Goal: Task Accomplishment & Management: Use online tool/utility

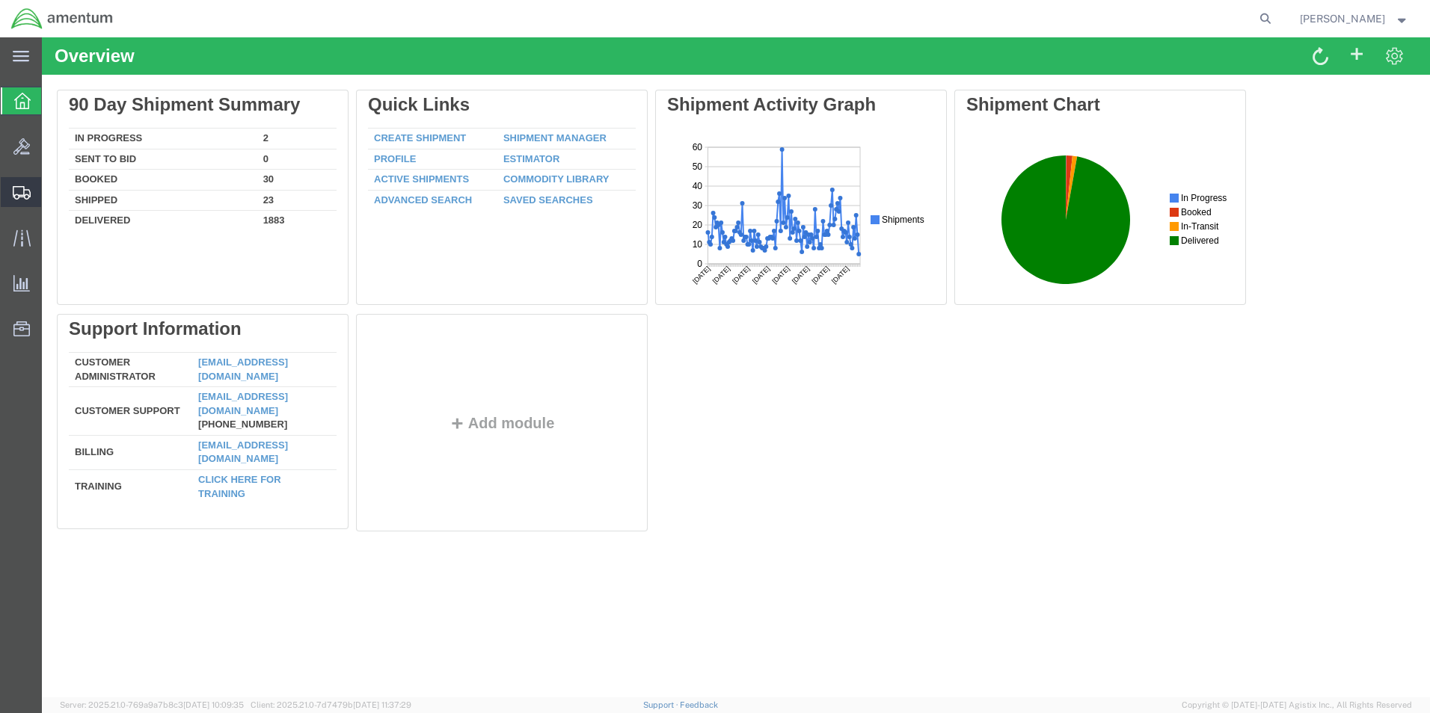
click at [12, 184] on div at bounding box center [22, 192] width 42 height 30
click at [0, 0] on span "Create from Template" at bounding box center [0, 0] width 0 height 0
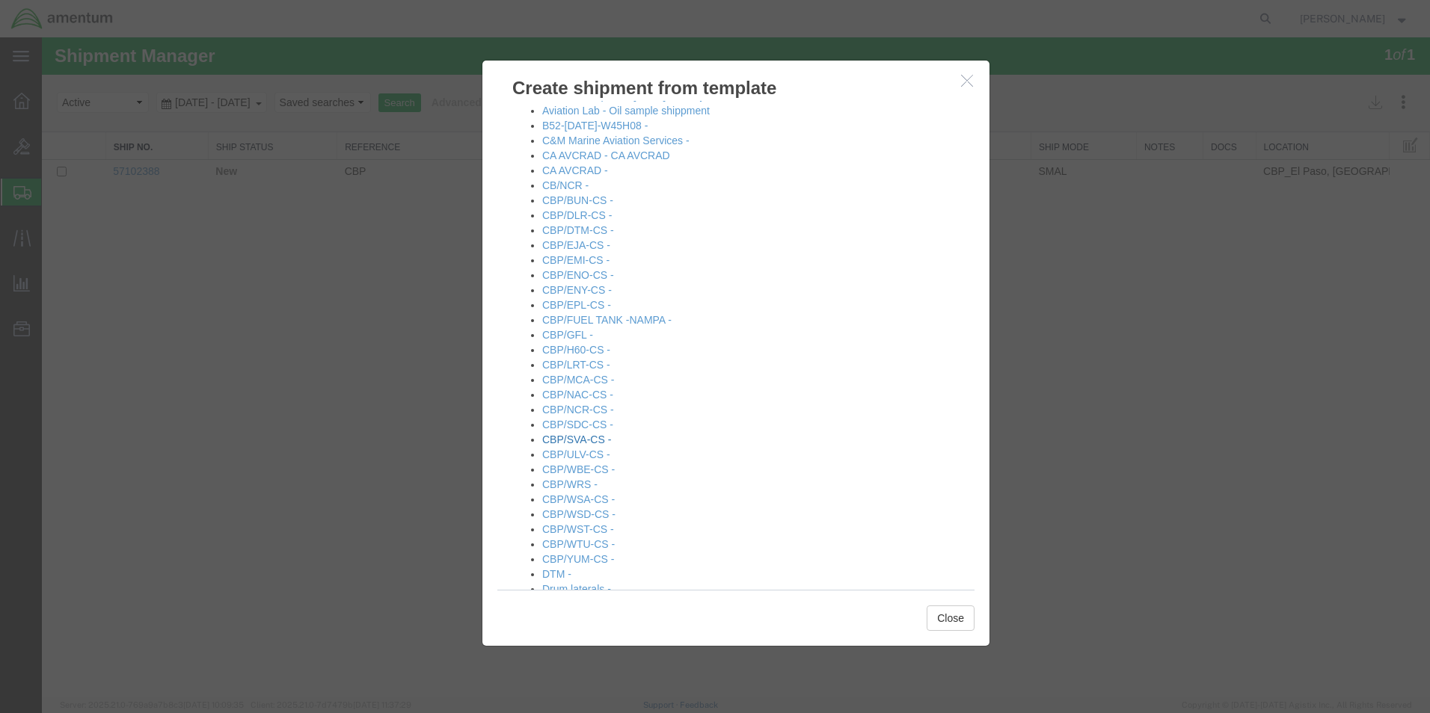
scroll to position [299, 0]
click at [580, 410] on link "CBP/NCR-CS -" at bounding box center [578, 408] width 72 height 12
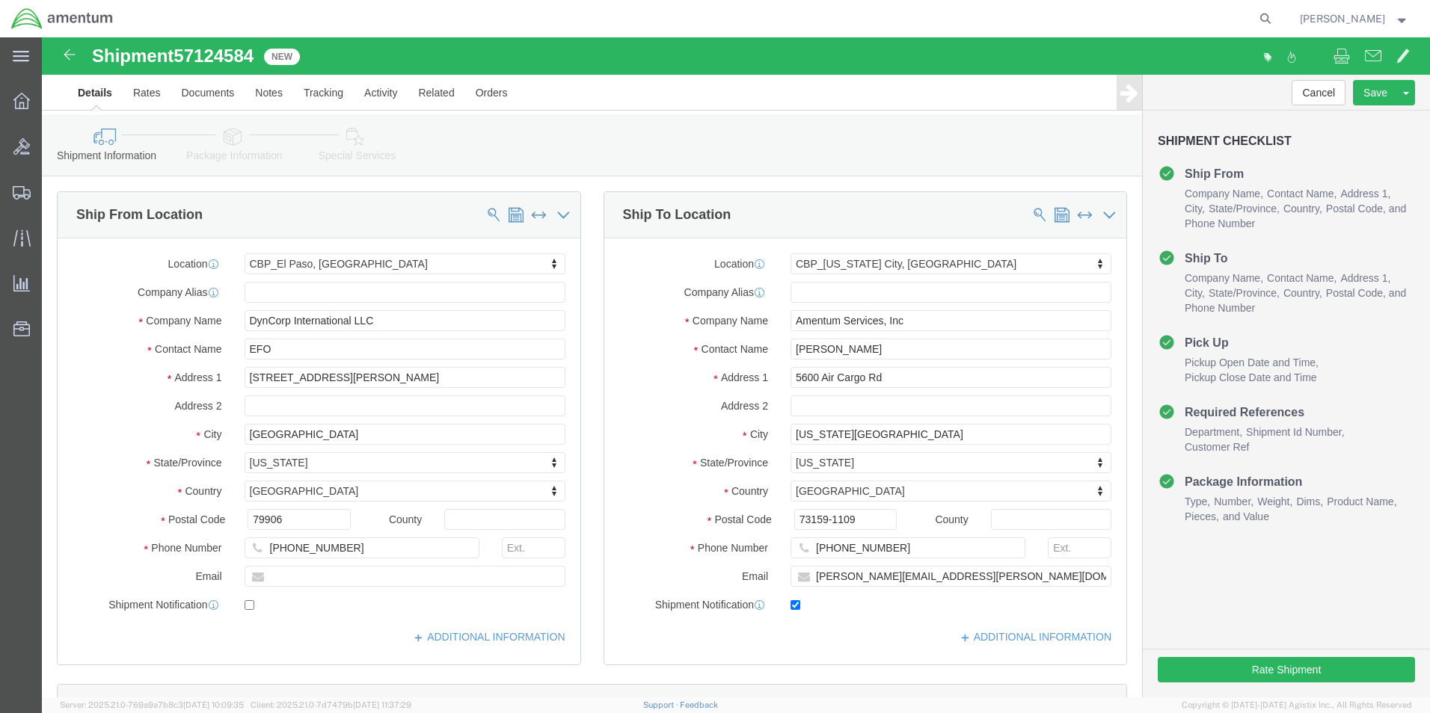
select select "49831"
select select "49916"
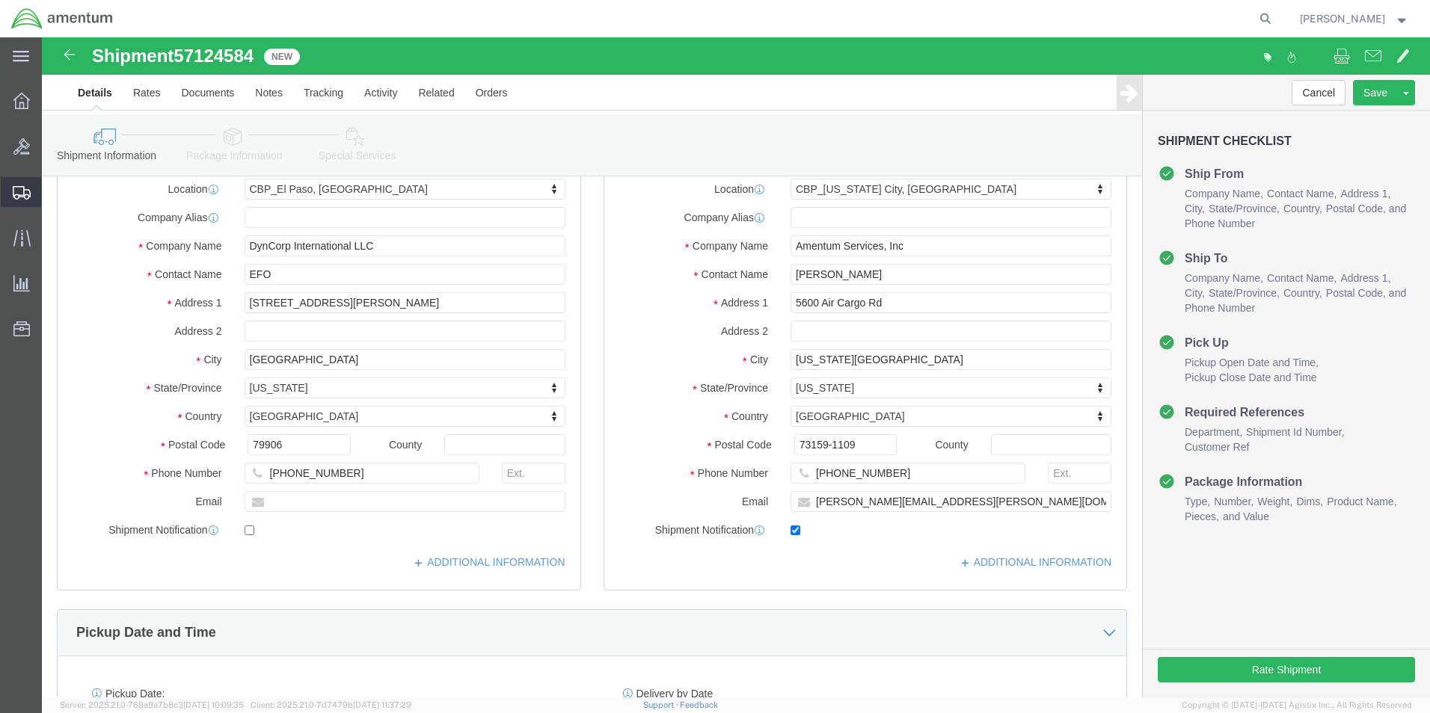
click at [24, 194] on icon at bounding box center [22, 192] width 18 height 13
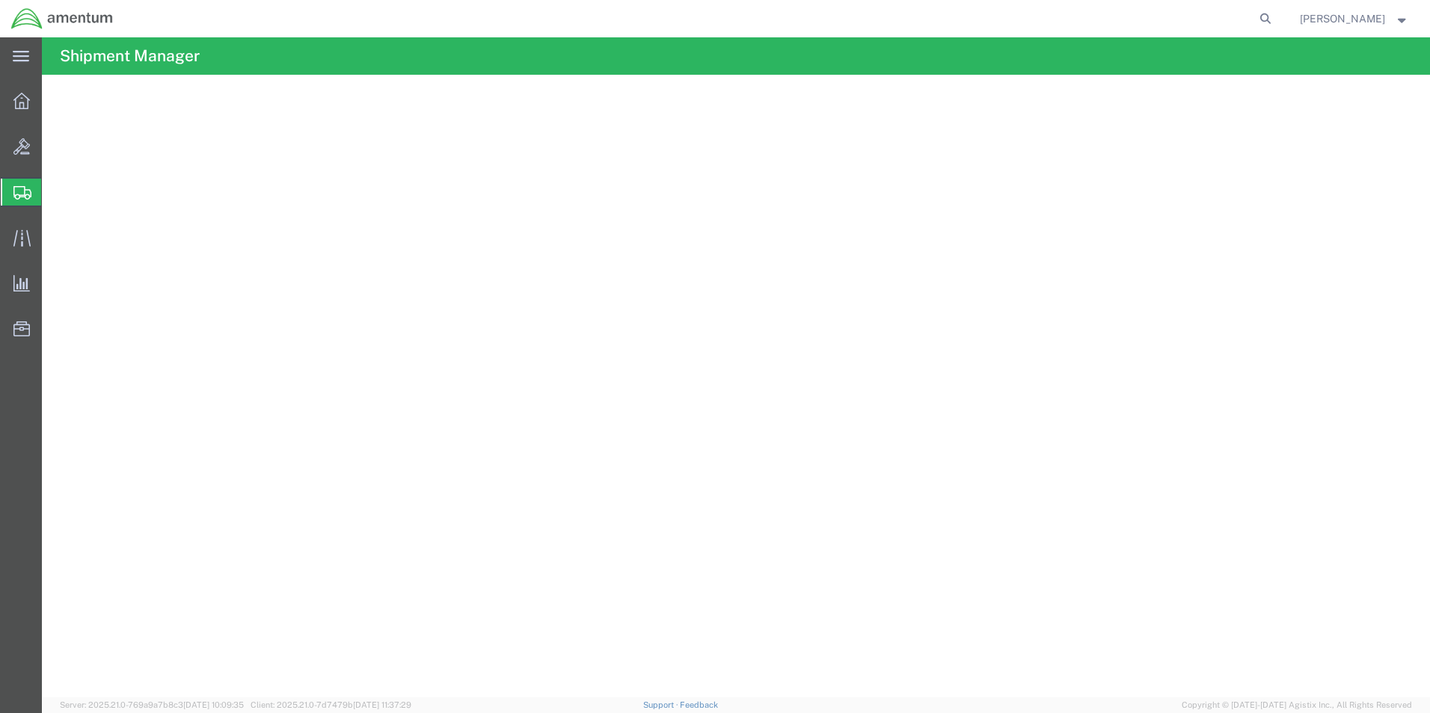
click at [0, 0] on span "Create from Template" at bounding box center [0, 0] width 0 height 0
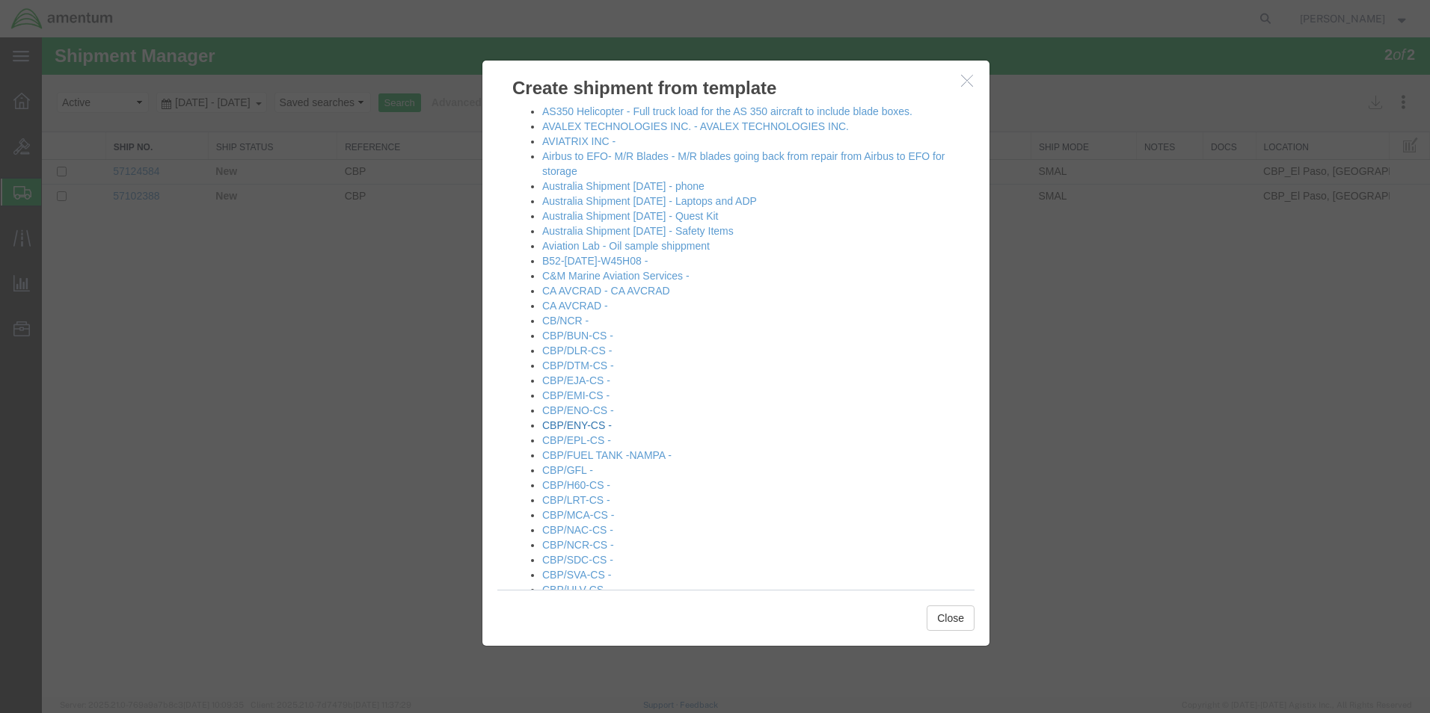
scroll to position [224, 0]
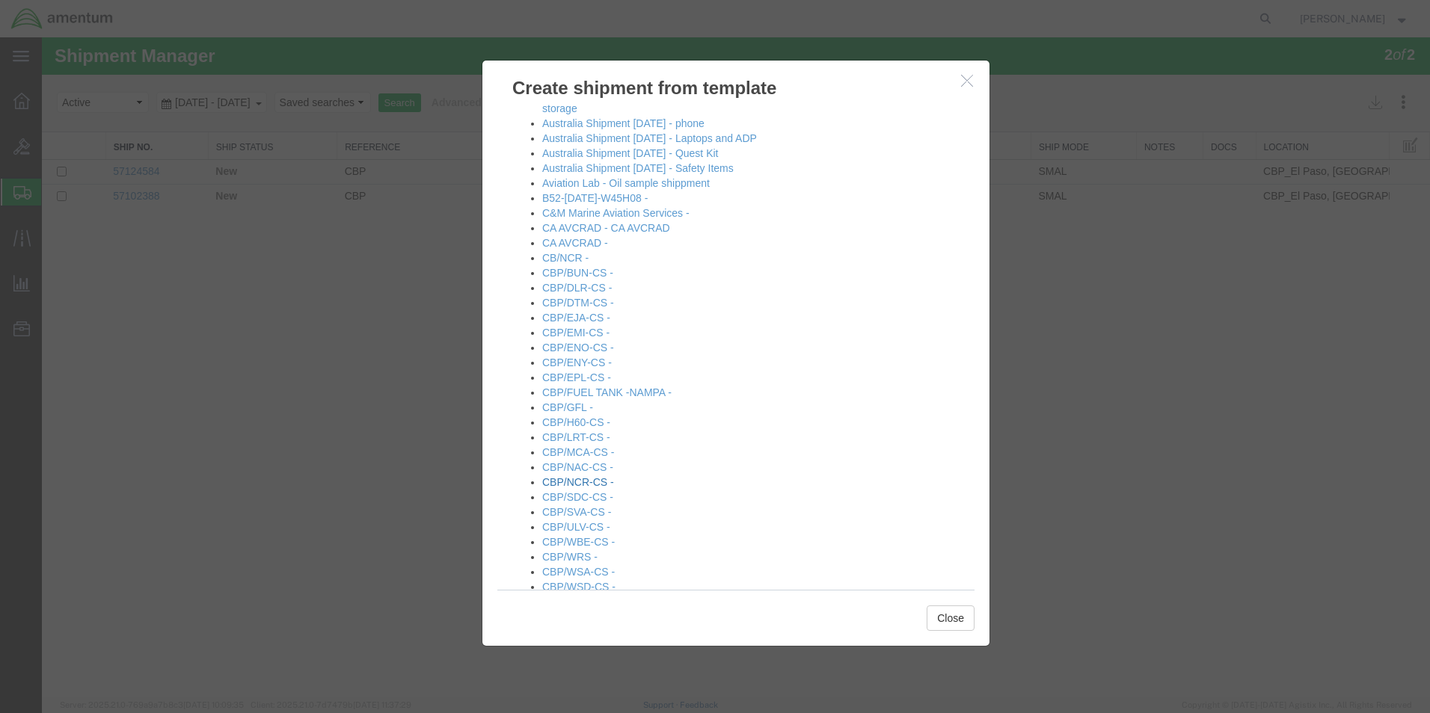
click at [575, 485] on link "CBP/NCR-CS -" at bounding box center [578, 482] width 72 height 12
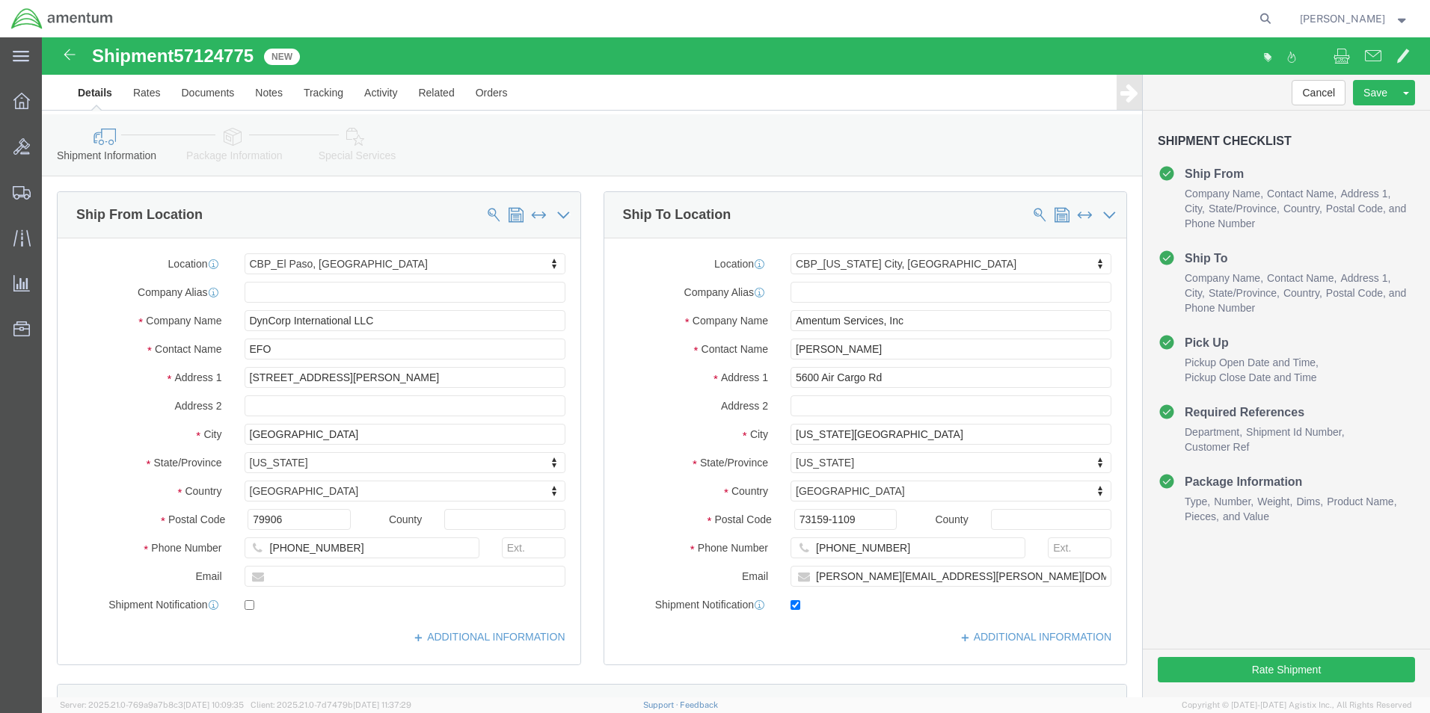
select select "49831"
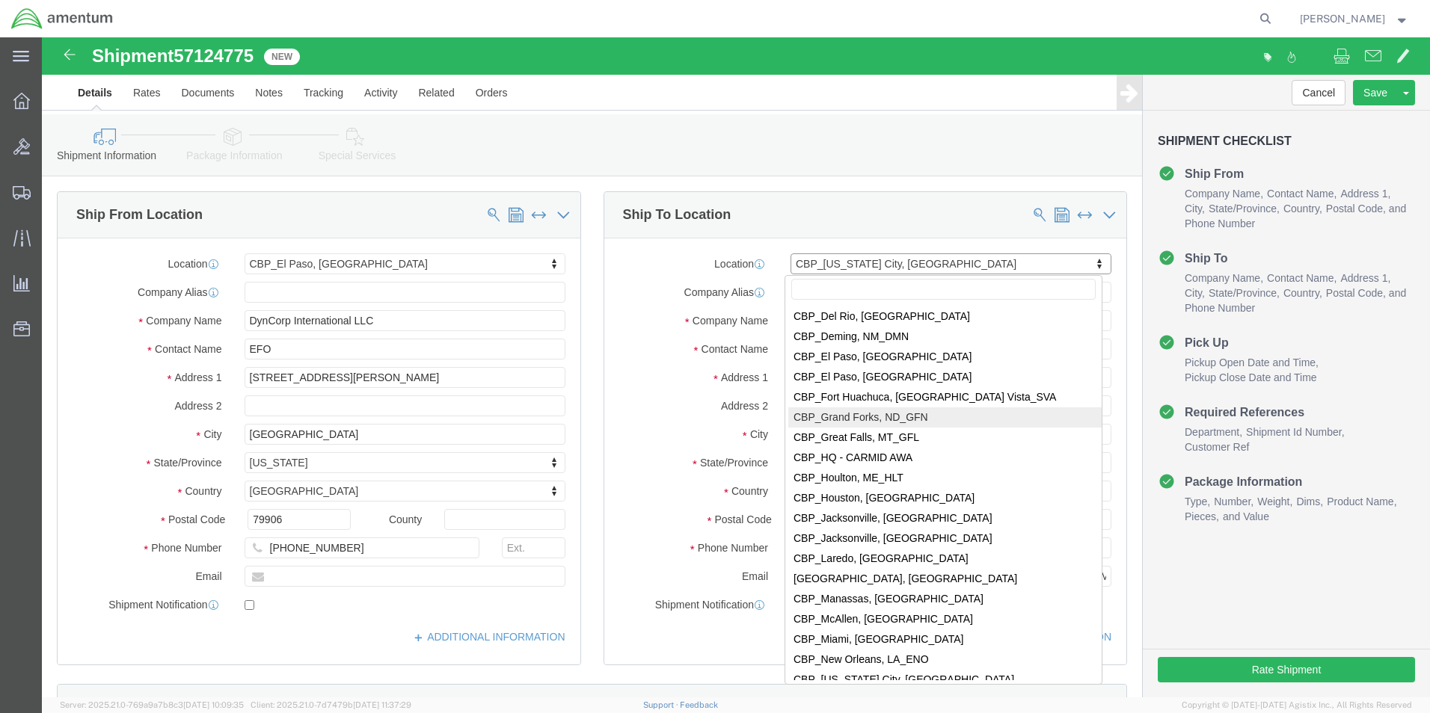
scroll to position [2962, 0]
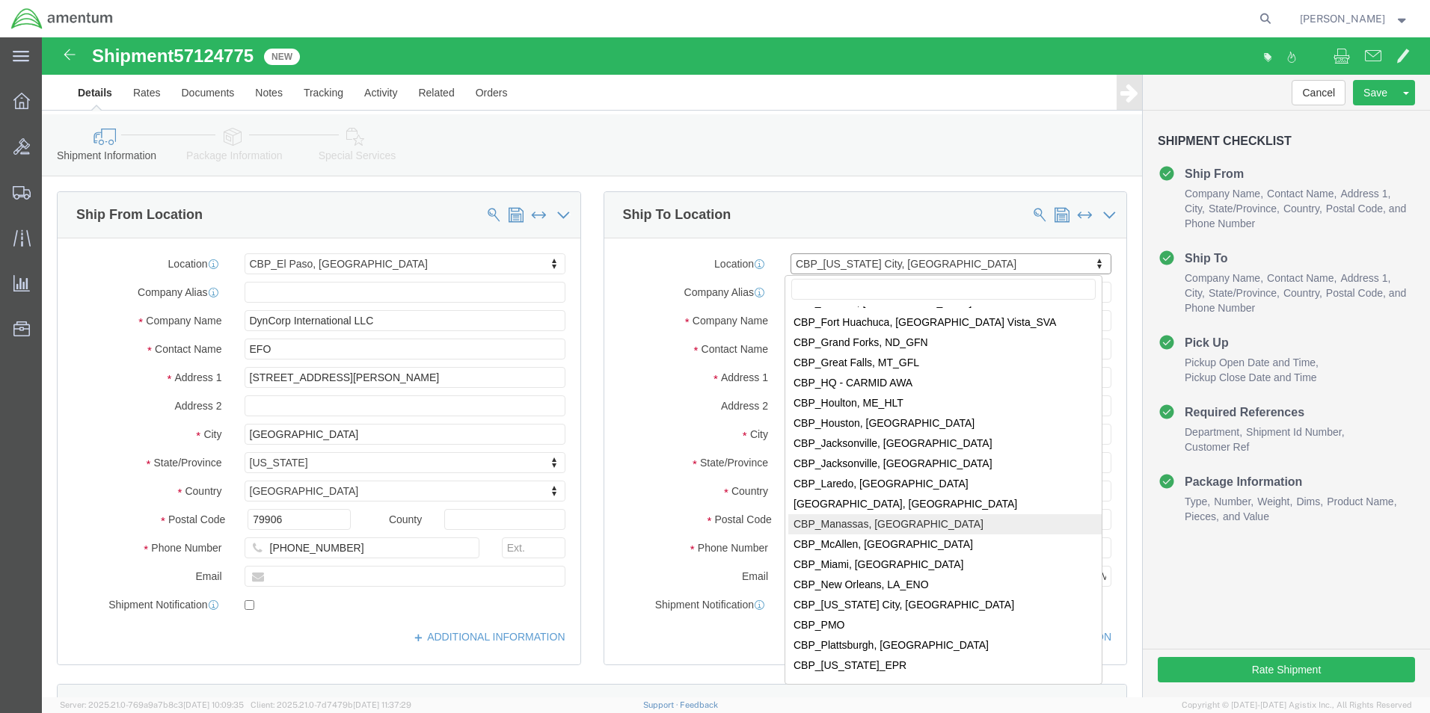
select select "49925"
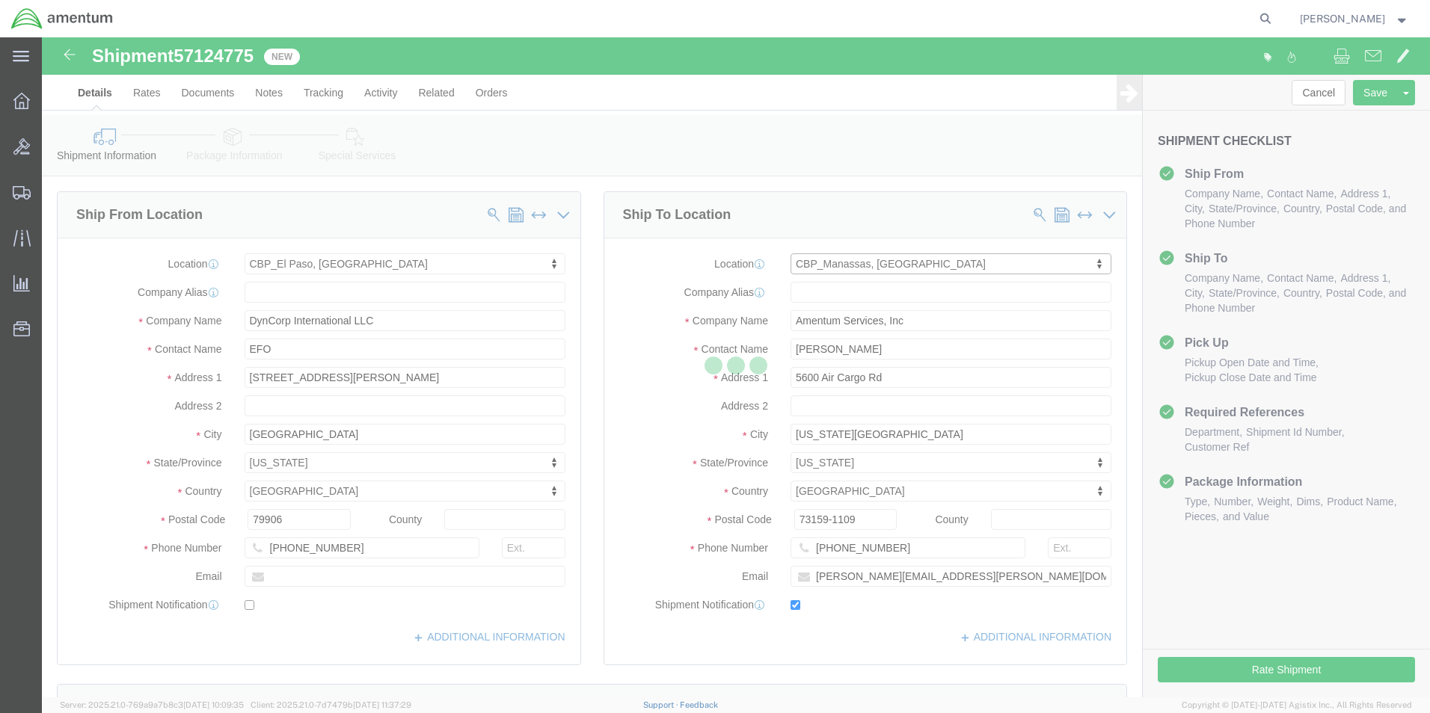
type input "[PERSON_NAME]"
type input "[STREET_ADDRESS]"
type input "Manassas"
type input "20110"
type input "[PHONE_NUMBER]"
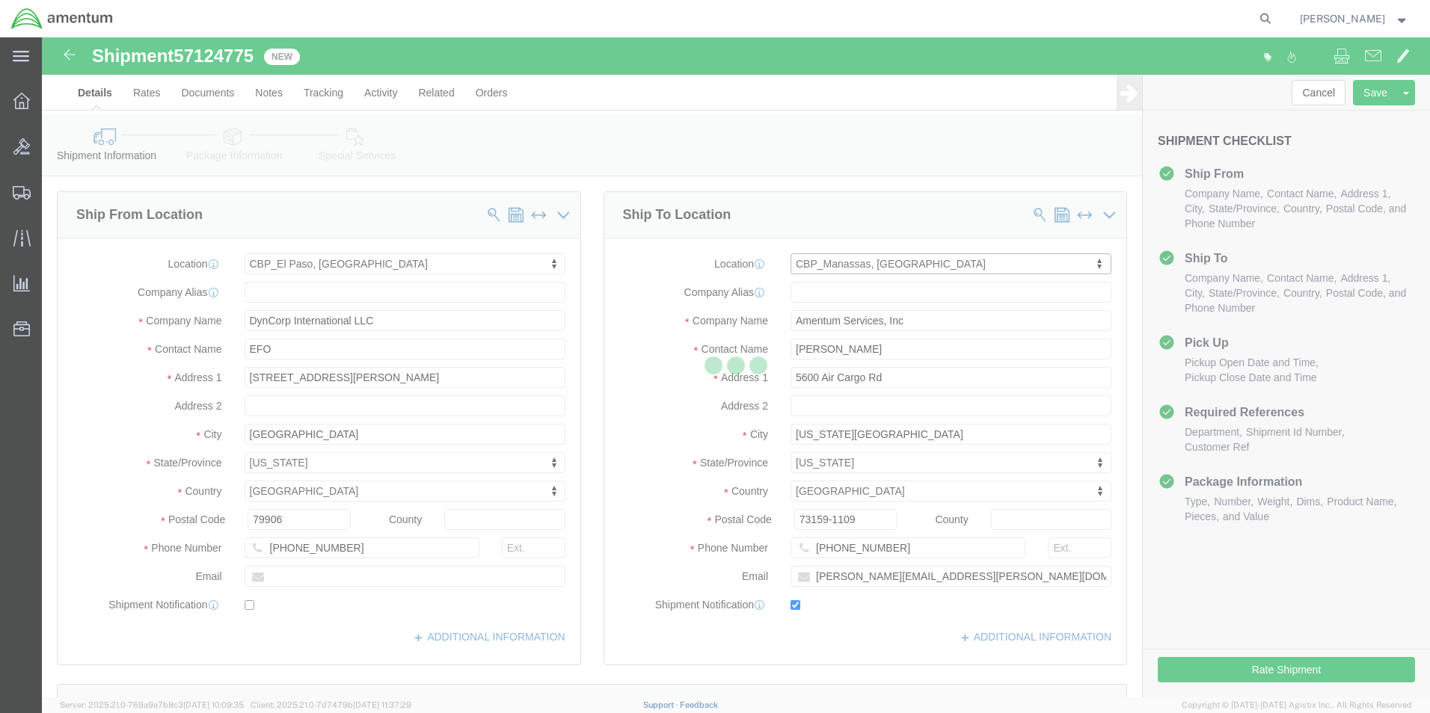
type input "236"
type input "[PERSON_NAME][EMAIL_ADDRESS][PERSON_NAME][DOMAIN_NAME]"
select select "VA"
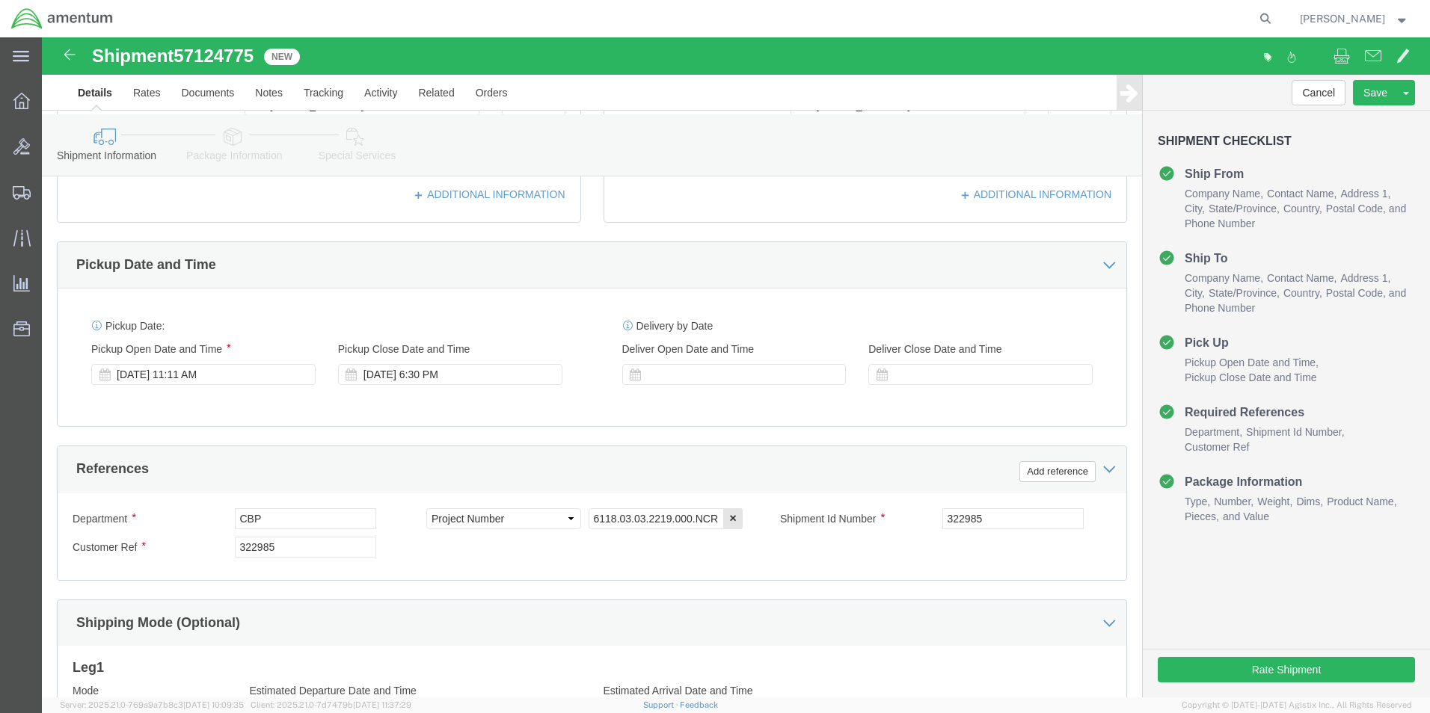
scroll to position [449, 0]
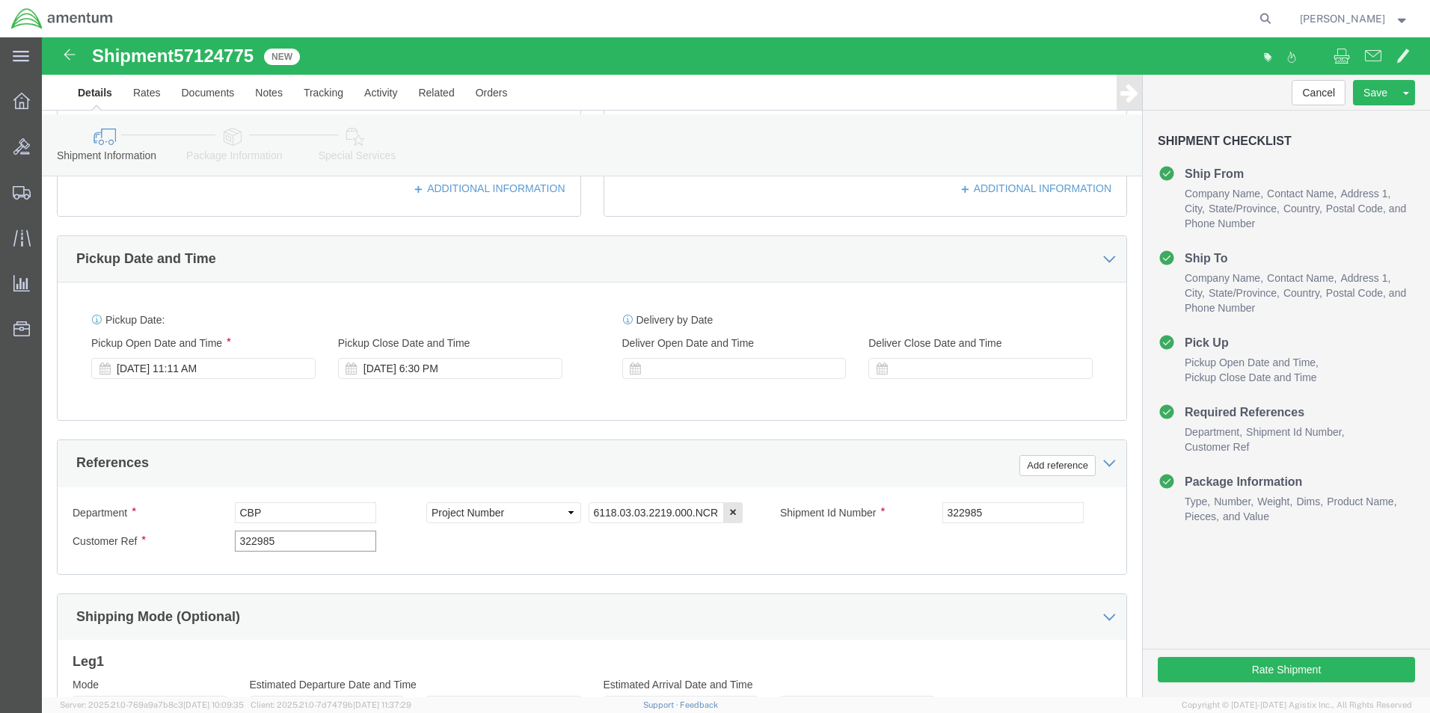
drag, startPoint x: 178, startPoint y: 491, endPoint x: 168, endPoint y: 494, distance: 11.1
click div "Customer Ref 322985"
type input "usage"
drag, startPoint x: 953, startPoint y: 471, endPoint x: 852, endPoint y: 461, distance: 101.4
click div "Department CBP Select Account Type Activity ID Airline Appointment Number ASN B…"
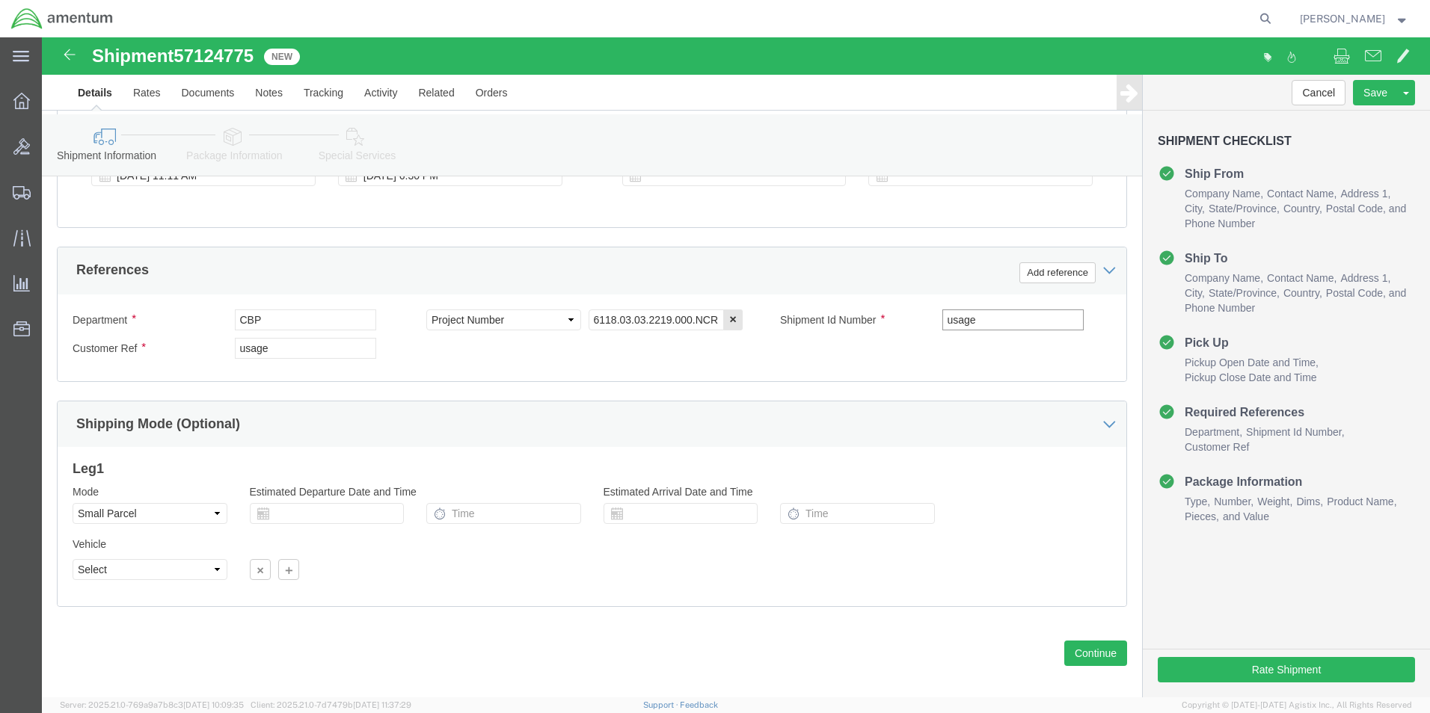
scroll to position [656, 0]
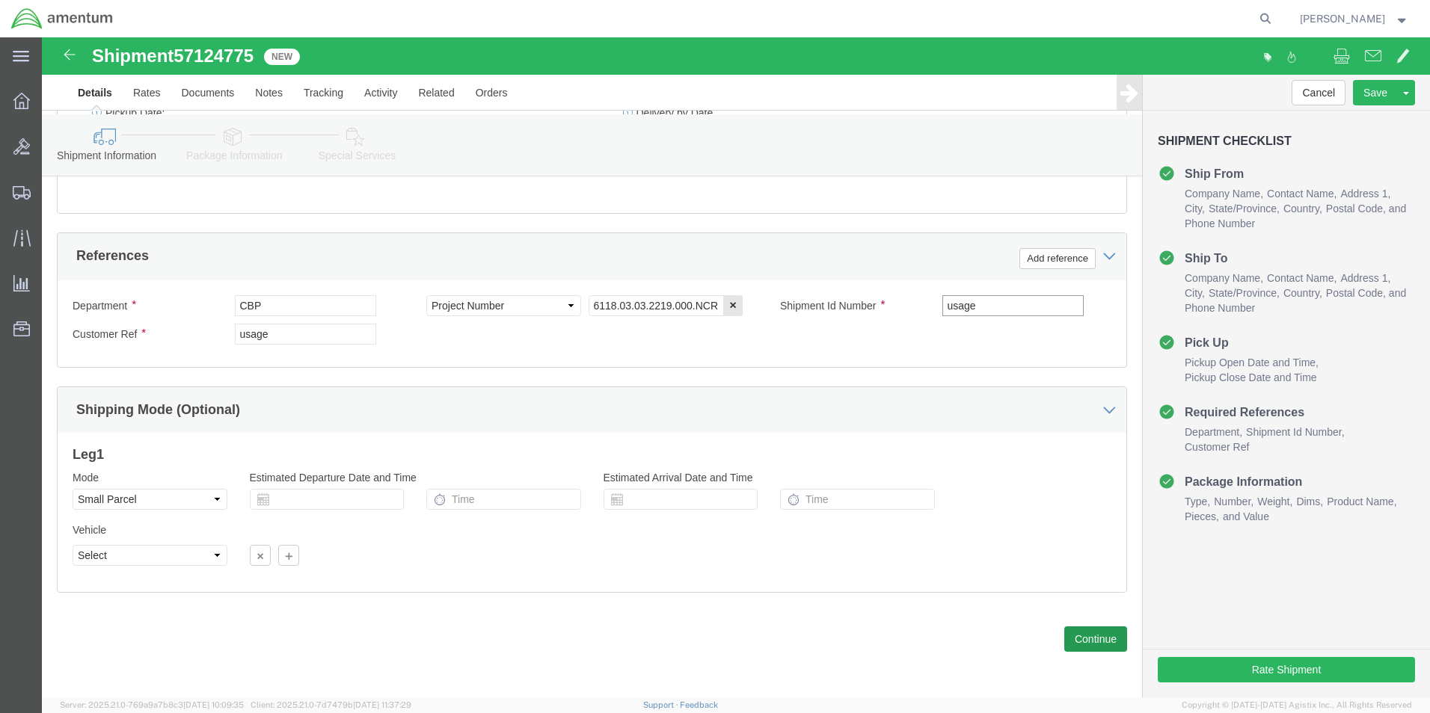
type input "usage"
click button "Continue"
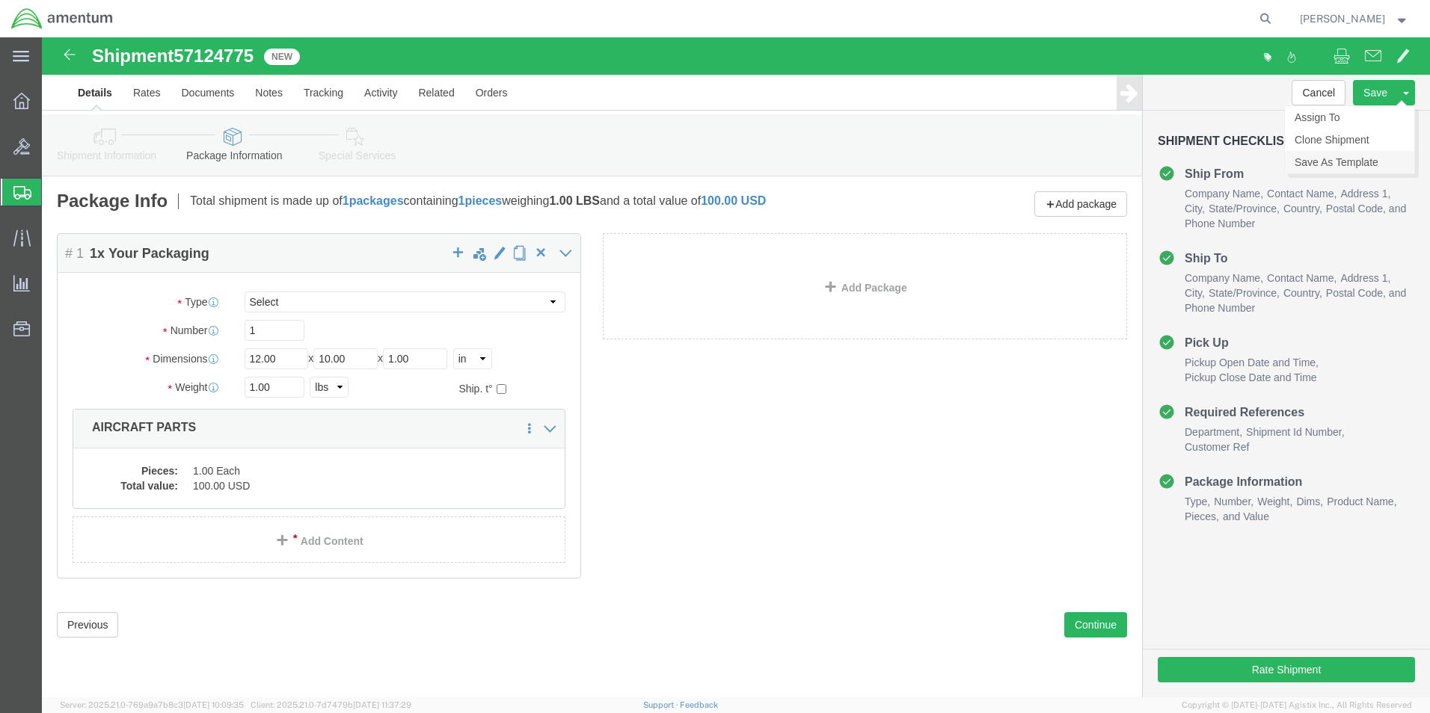
click link "Save As Template"
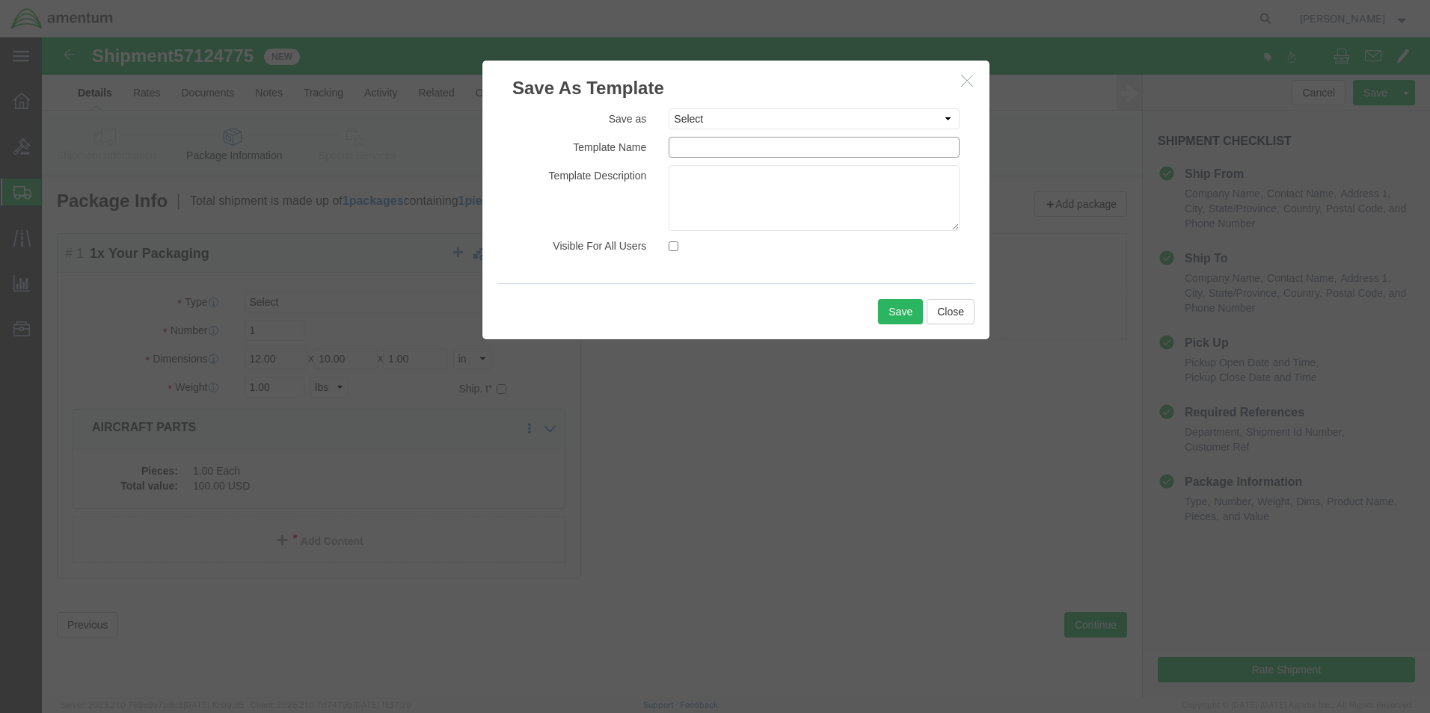
click input "text"
type input "c"
type input "CBP/NCR"
click button "Save"
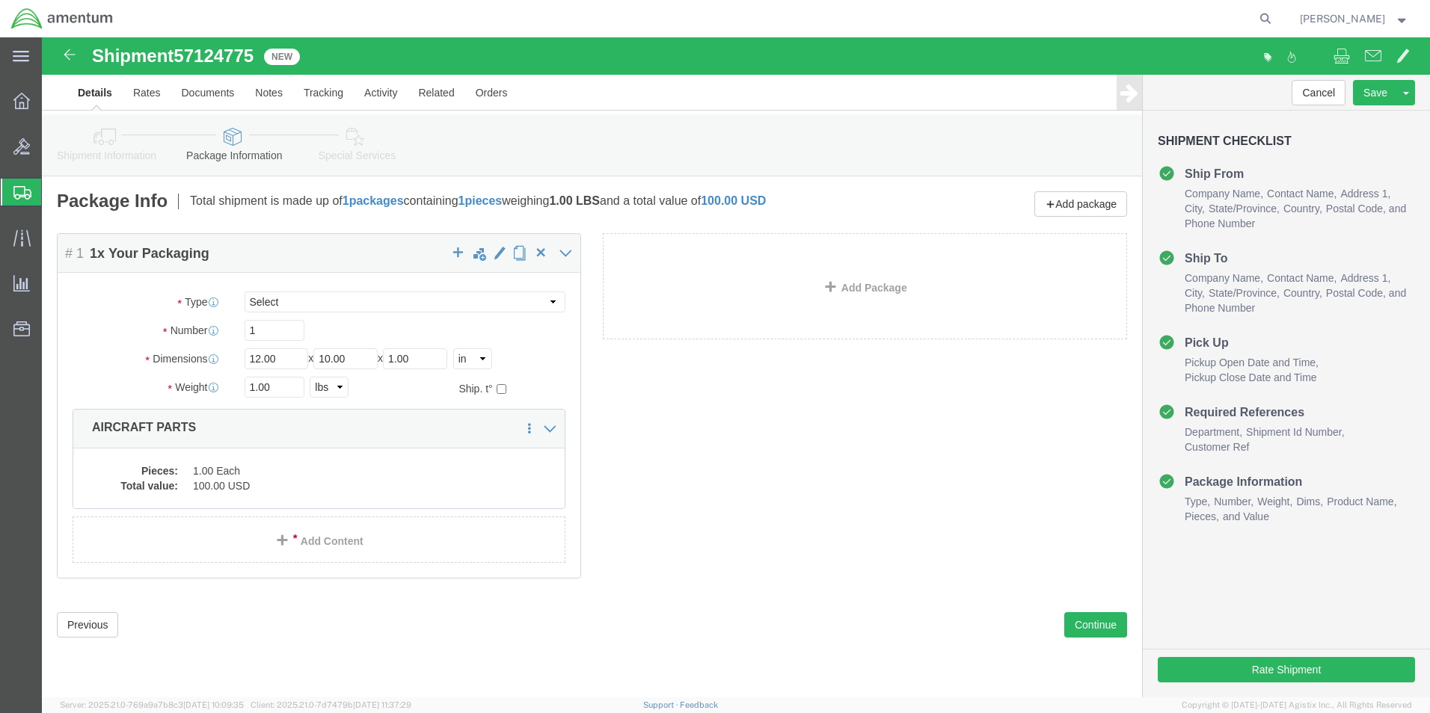
click at [0, 0] on span "Create from Template" at bounding box center [0, 0] width 0 height 0
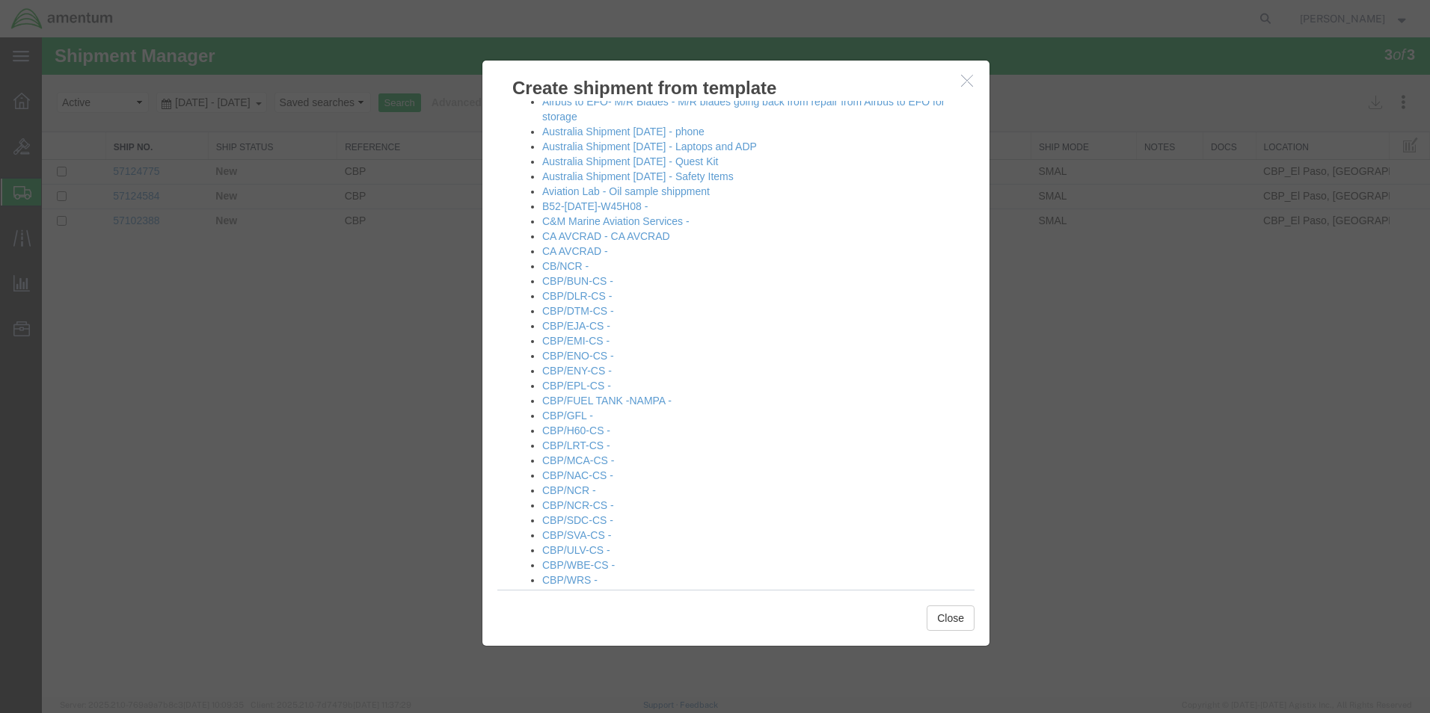
scroll to position [299, 0]
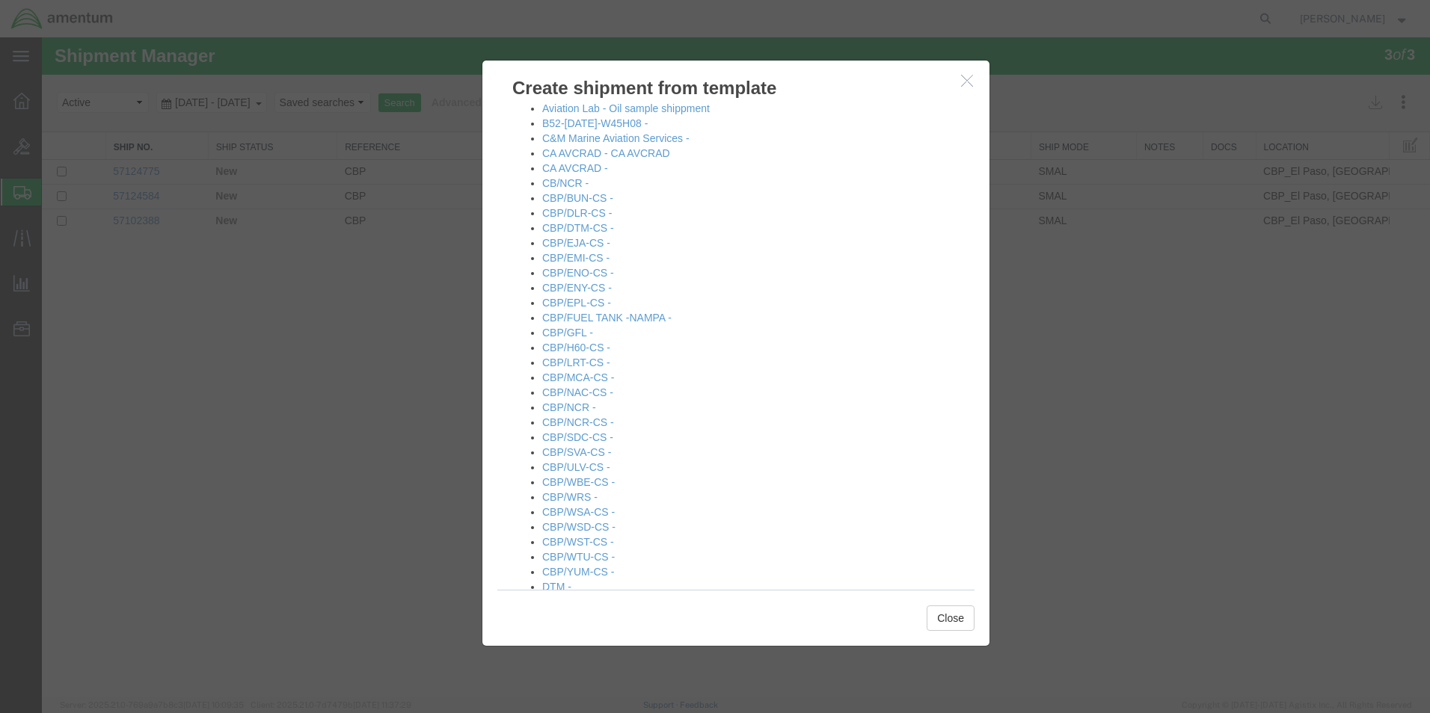
drag, startPoint x: 567, startPoint y: 419, endPoint x: 683, endPoint y: 392, distance: 119.0
click at [695, 381] on li "CBP/MCA-CS -" at bounding box center [750, 377] width 417 height 15
click at [584, 395] on link "CBP/NAC-CS -" at bounding box center [577, 393] width 71 height 12
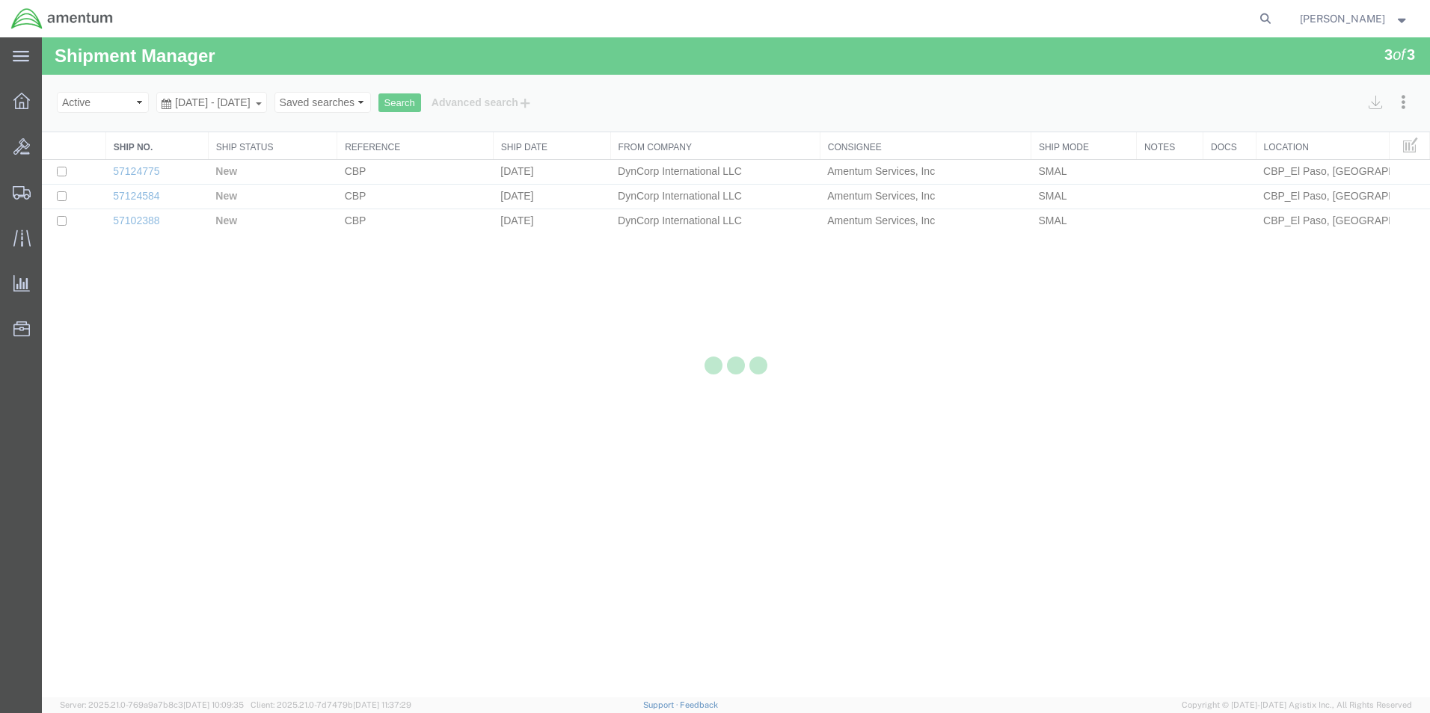
select select "49831"
select select "49916"
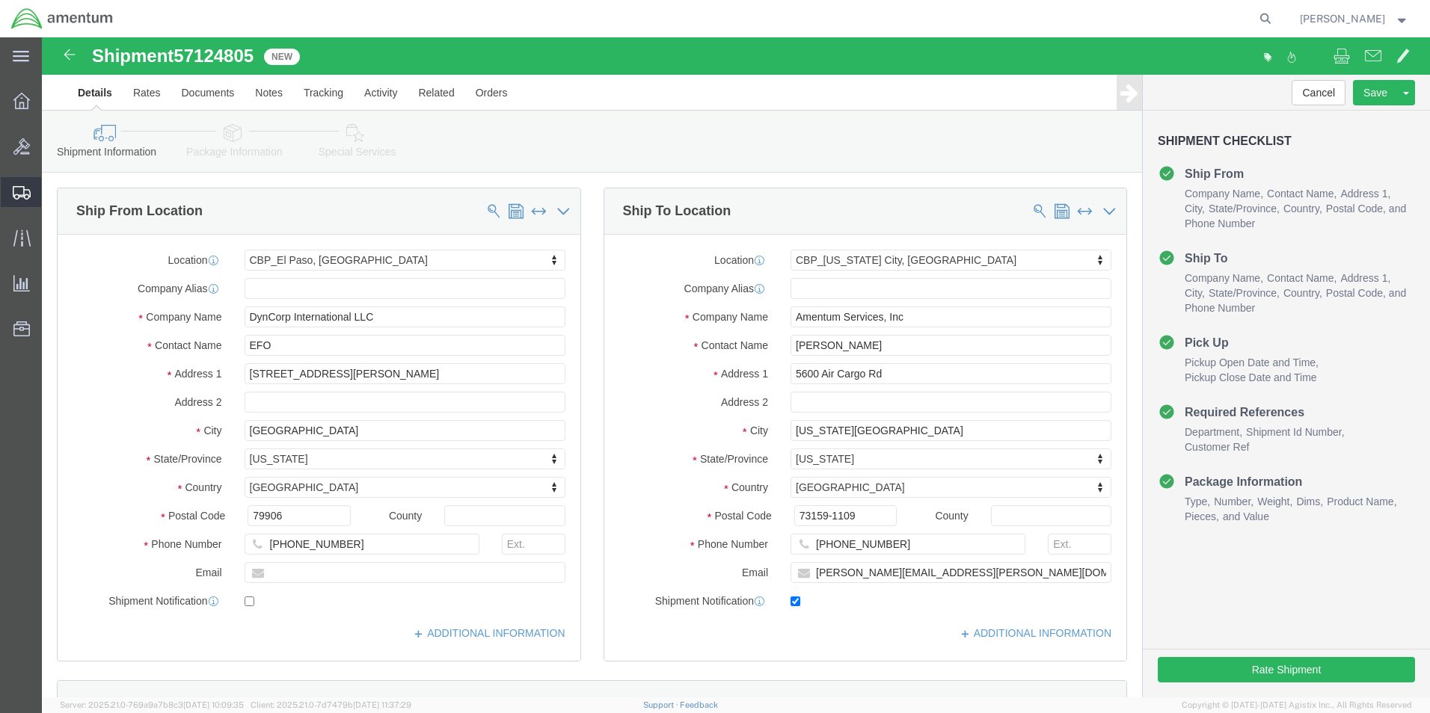
click at [0, 0] on span "Create from Template" at bounding box center [0, 0] width 0 height 0
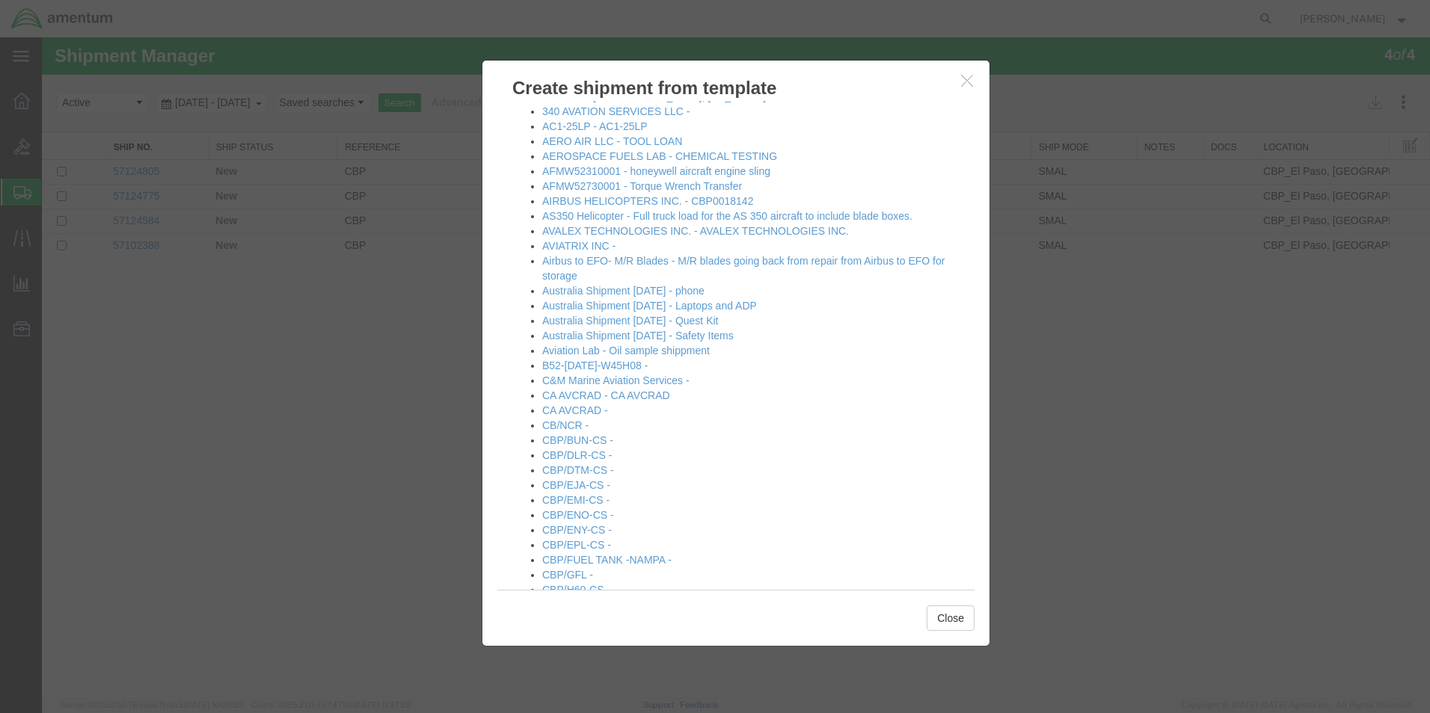
scroll to position [224, 0]
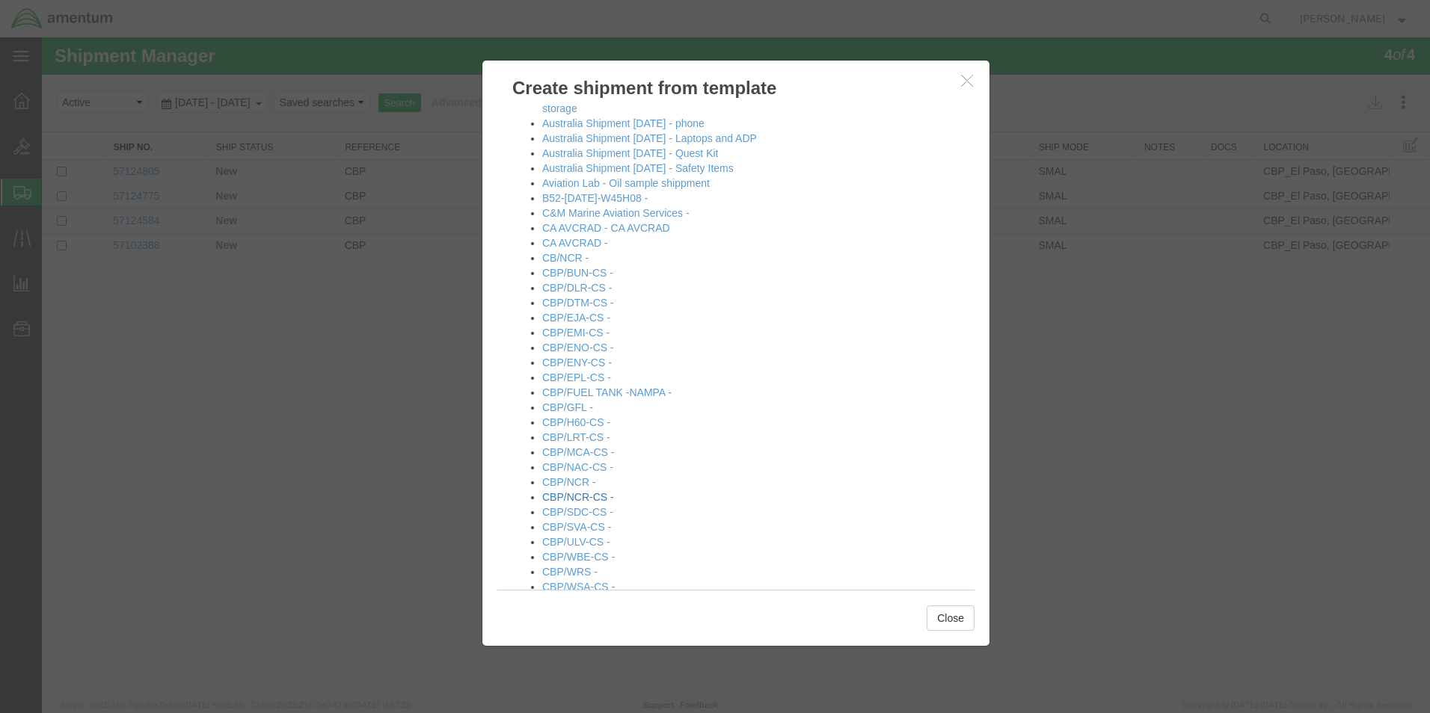
click at [594, 496] on link "CBP/NCR-CS -" at bounding box center [578, 497] width 72 height 12
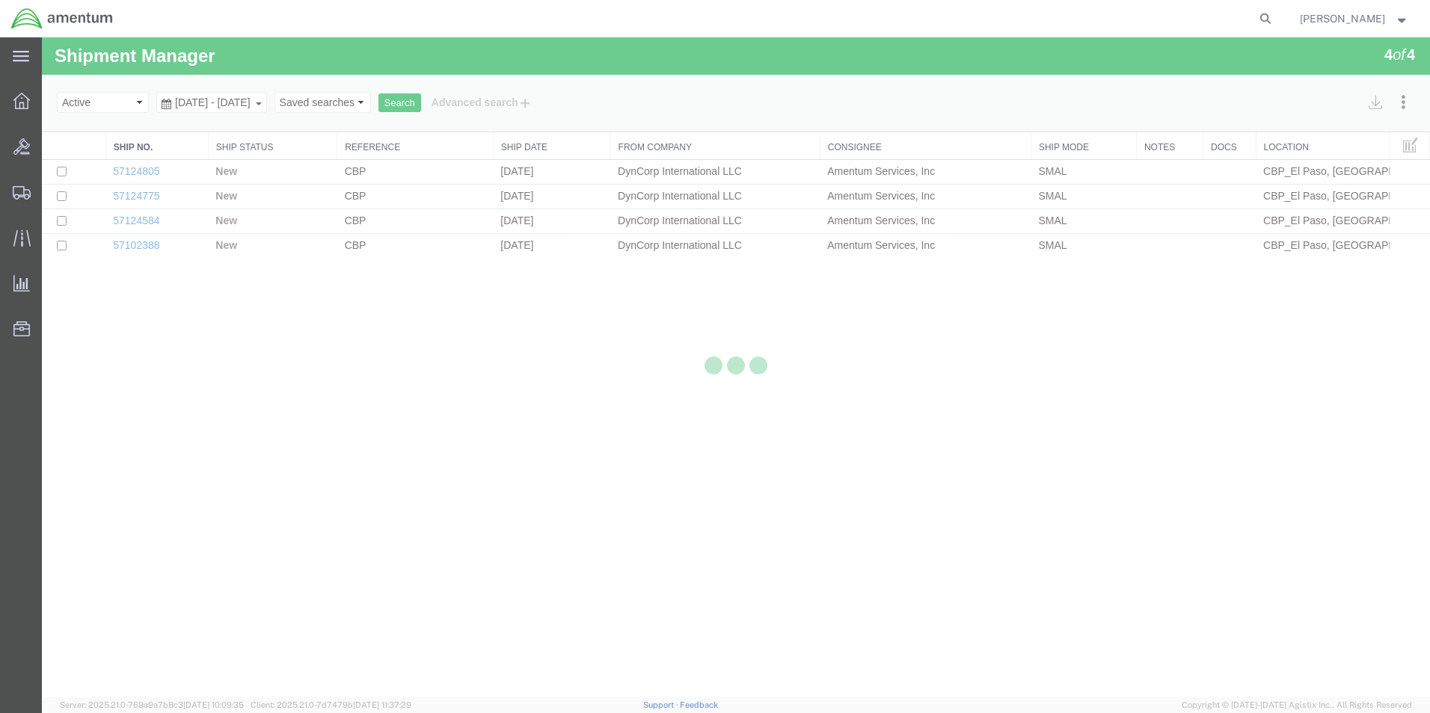
select select "49831"
select select "49916"
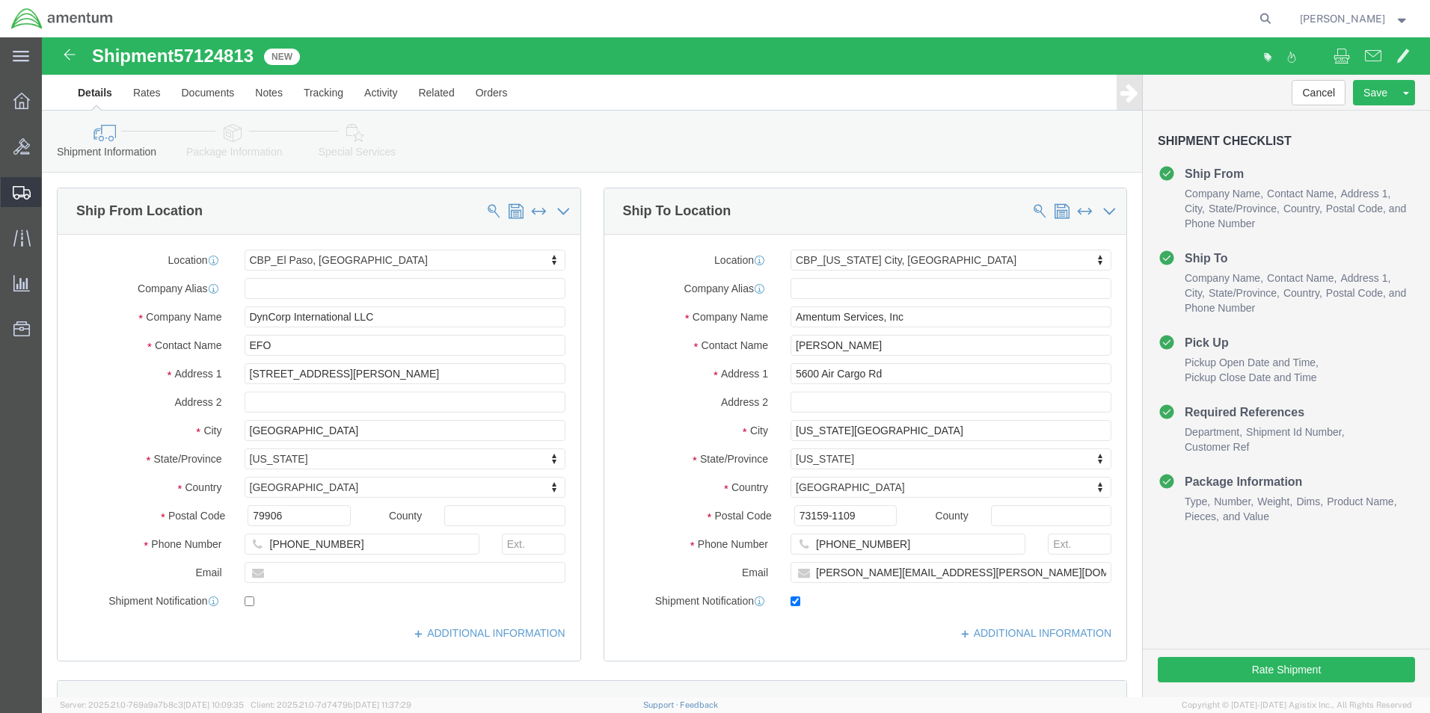
click at [0, 0] on span "Create from Template" at bounding box center [0, 0] width 0 height 0
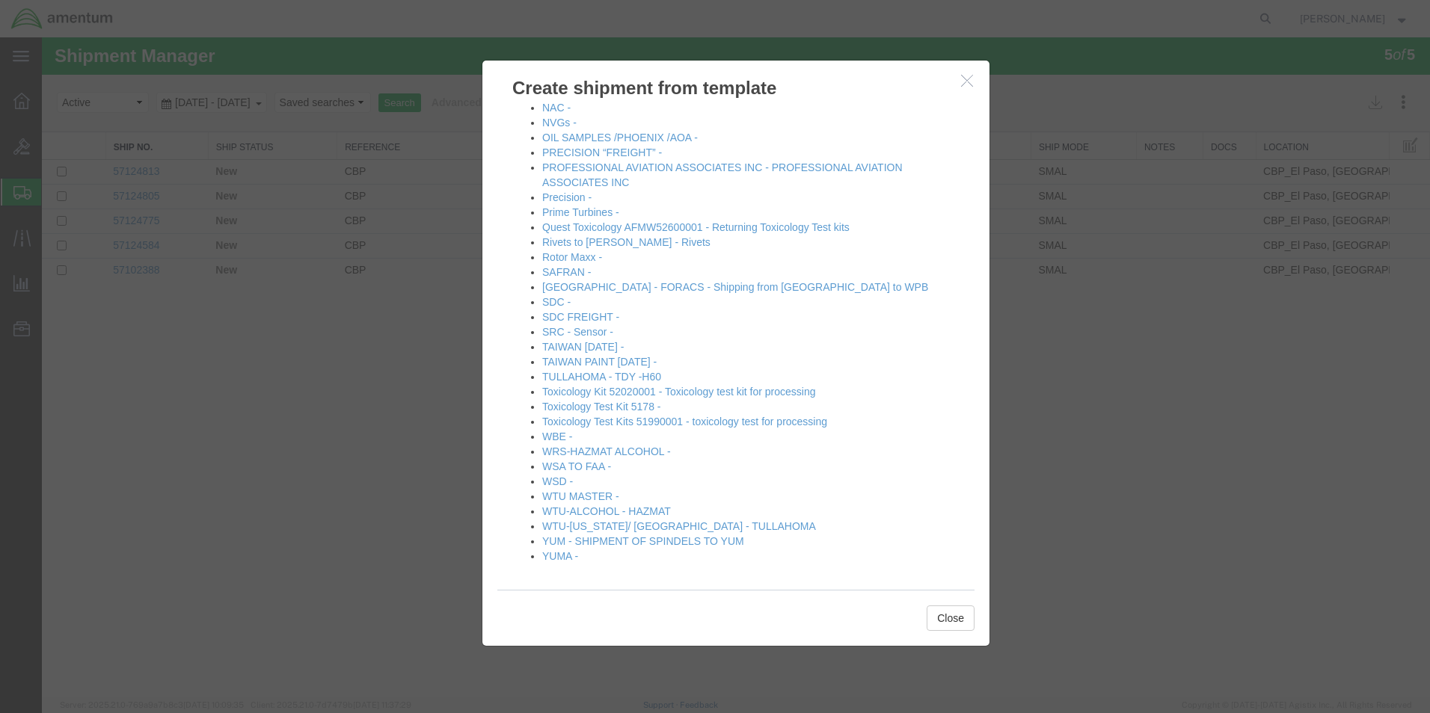
scroll to position [868, 0]
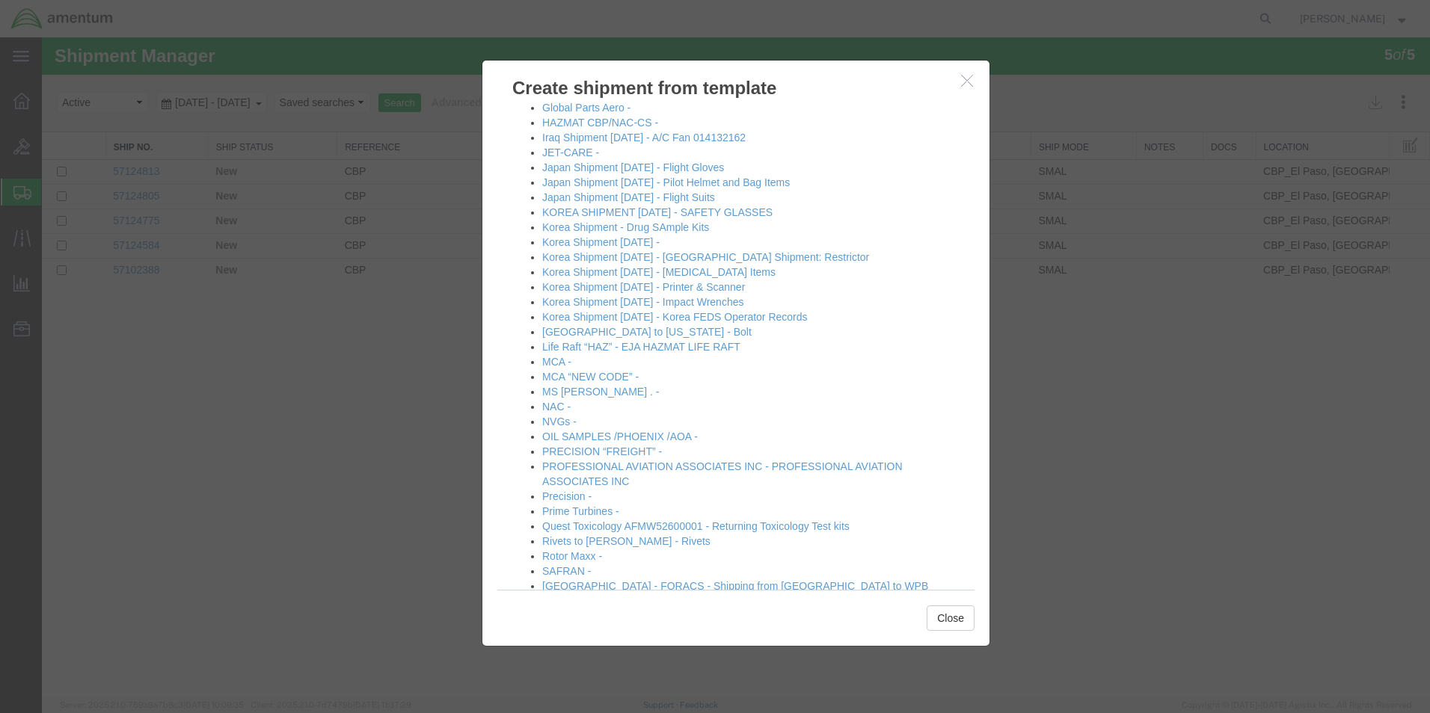
click at [967, 85] on icon "button" at bounding box center [967, 80] width 12 height 13
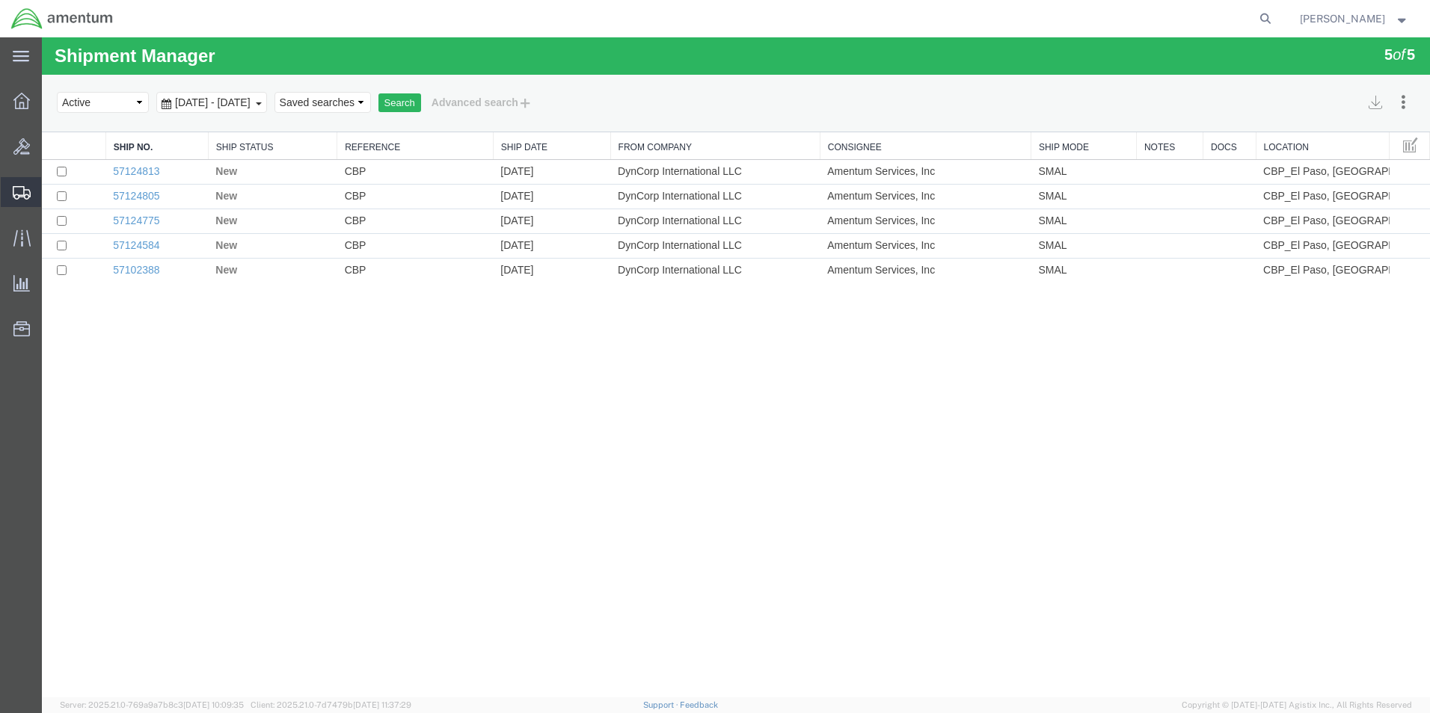
click at [0, 0] on span "Create from Template" at bounding box center [0, 0] width 0 height 0
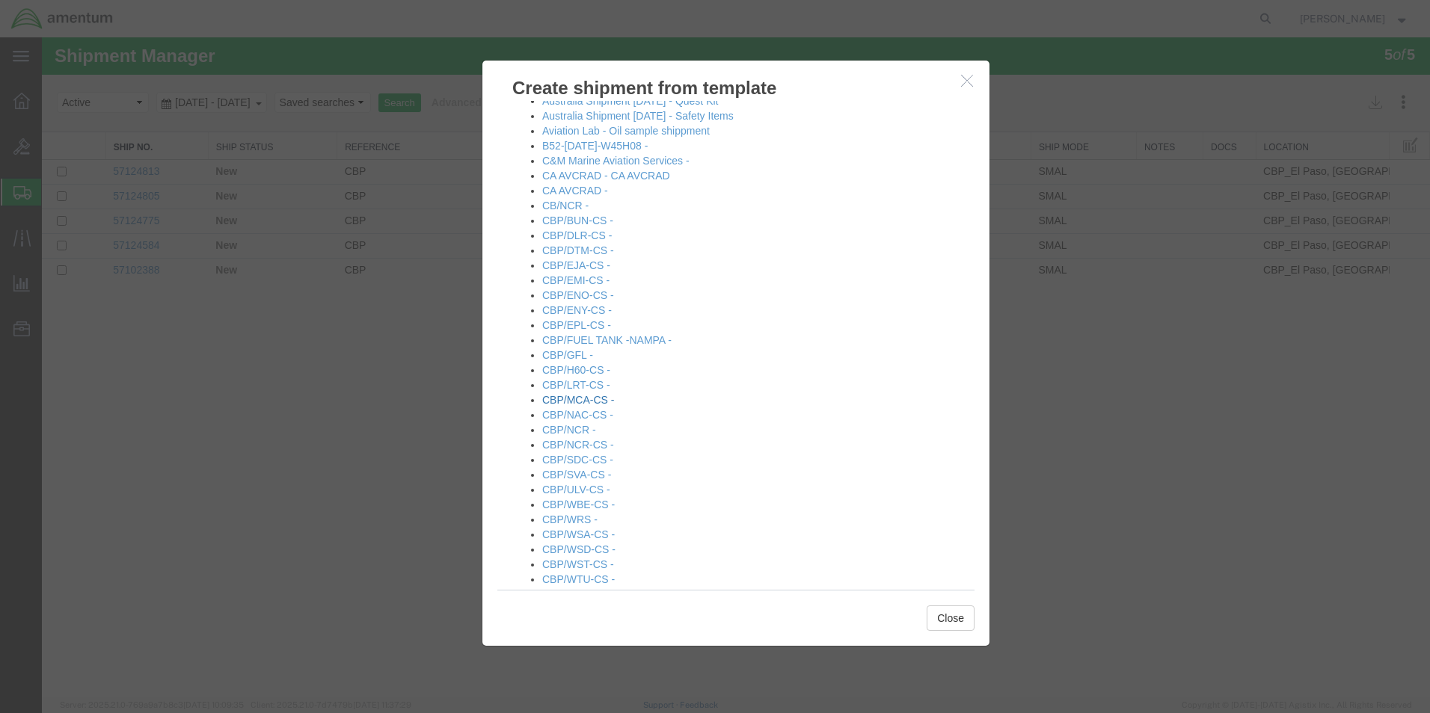
scroll to position [299, 0]
